Goal: Transaction & Acquisition: Download file/media

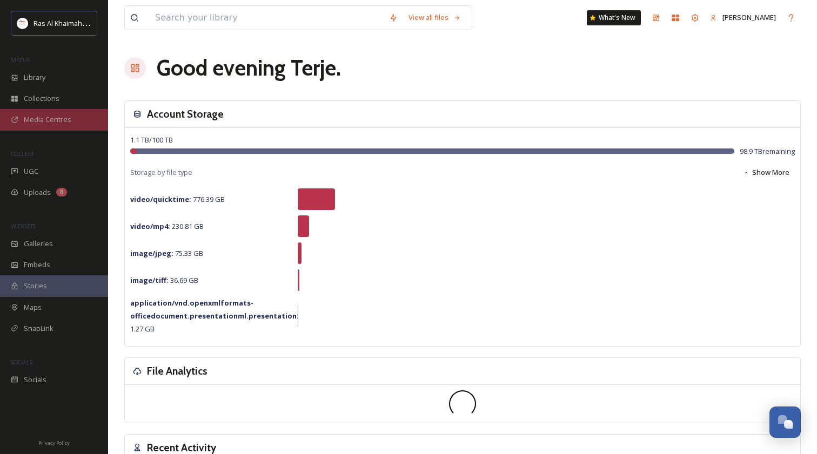
click at [51, 117] on span "Media Centres" at bounding box center [48, 120] width 48 height 10
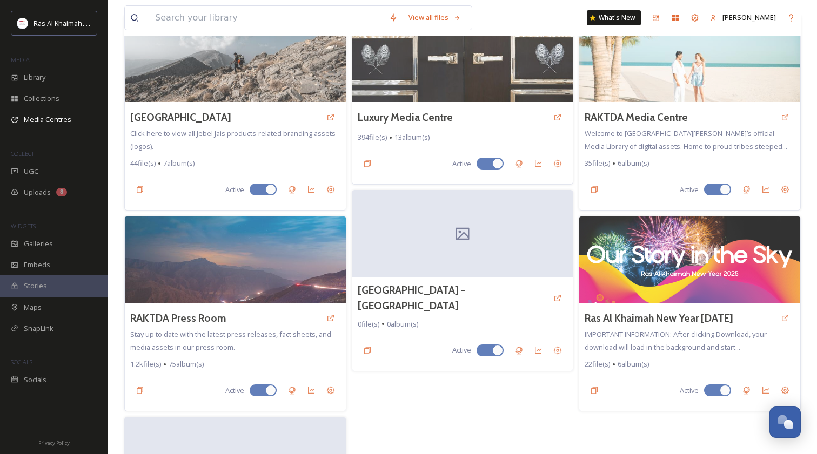
scroll to position [105, 0]
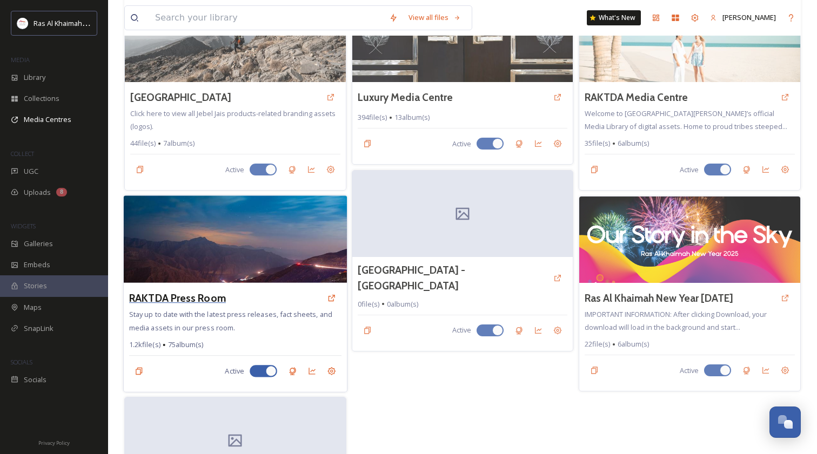
click at [171, 297] on h3 "RAKTDA Press Room" at bounding box center [177, 299] width 97 height 16
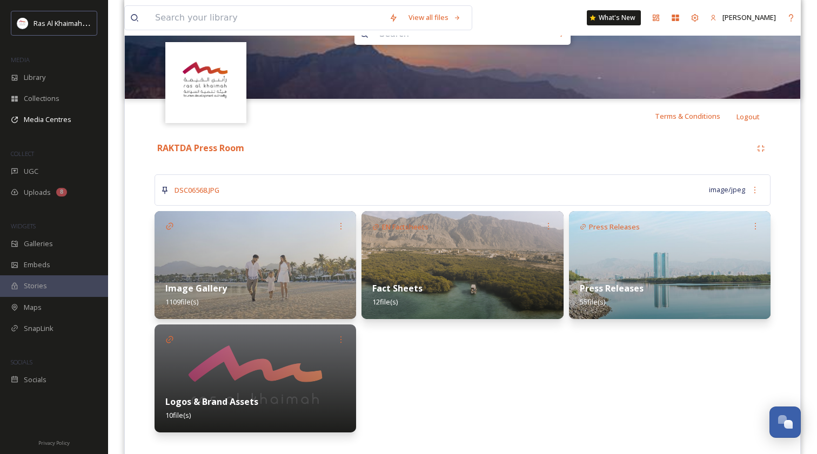
scroll to position [161, 0]
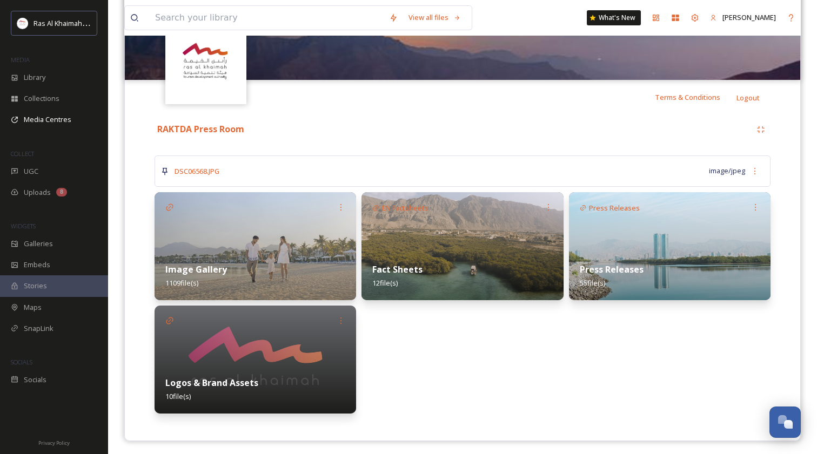
click at [254, 366] on div "Logos & Brand Assets 10 file(s)" at bounding box center [254, 390] width 201 height 48
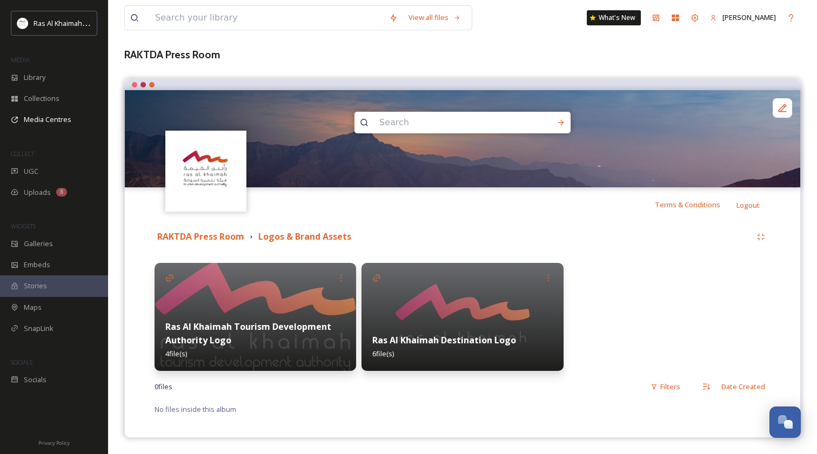
scroll to position [53, 0]
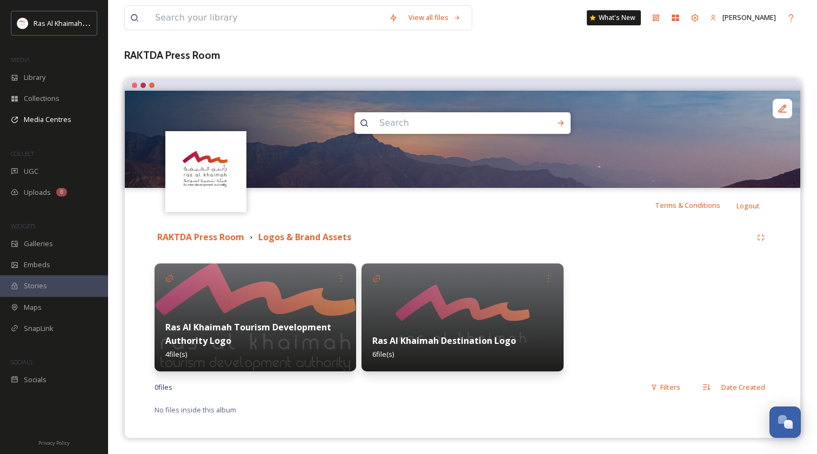
click at [272, 298] on img at bounding box center [254, 318] width 201 height 108
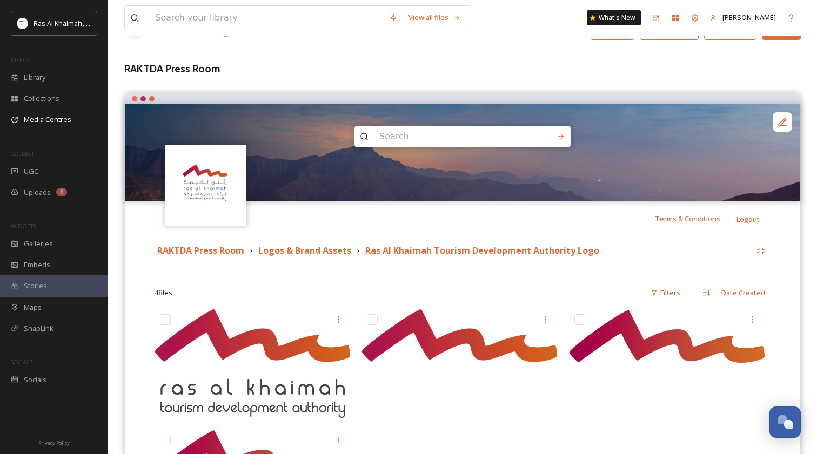
scroll to position [99, 0]
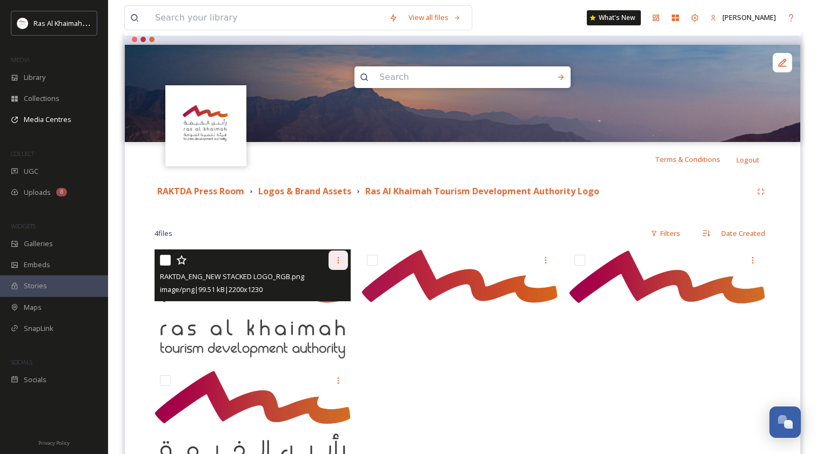
click at [337, 260] on icon at bounding box center [338, 260] width 9 height 9
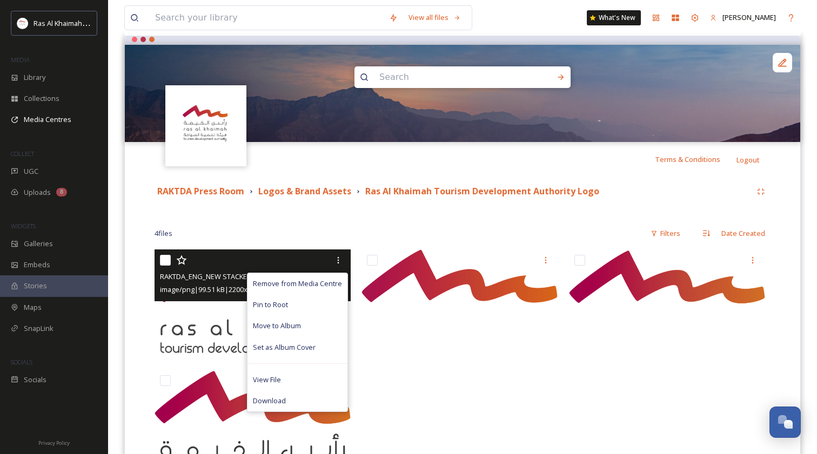
click at [270, 397] on span "Download" at bounding box center [269, 401] width 33 height 10
